Goal: Task Accomplishment & Management: Manage account settings

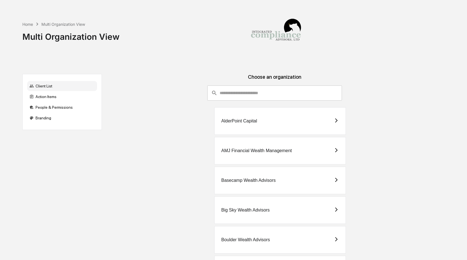
drag, startPoint x: 0, startPoint y: 0, endPoint x: 245, endPoint y: 55, distance: 251.5
click at [246, 85] on input "consultant-dashboard__filter-organizations-search-bar" at bounding box center [281, 92] width 122 height 15
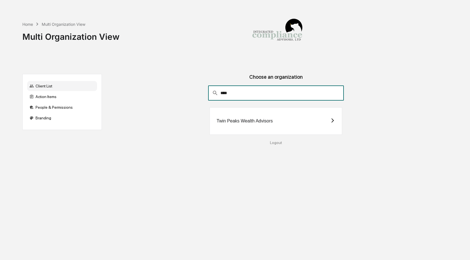
type input "****"
click at [262, 123] on div "Twin Peaks Wealth Advisors" at bounding box center [245, 120] width 56 height 5
